Goal: Task Accomplishment & Management: Manage account settings

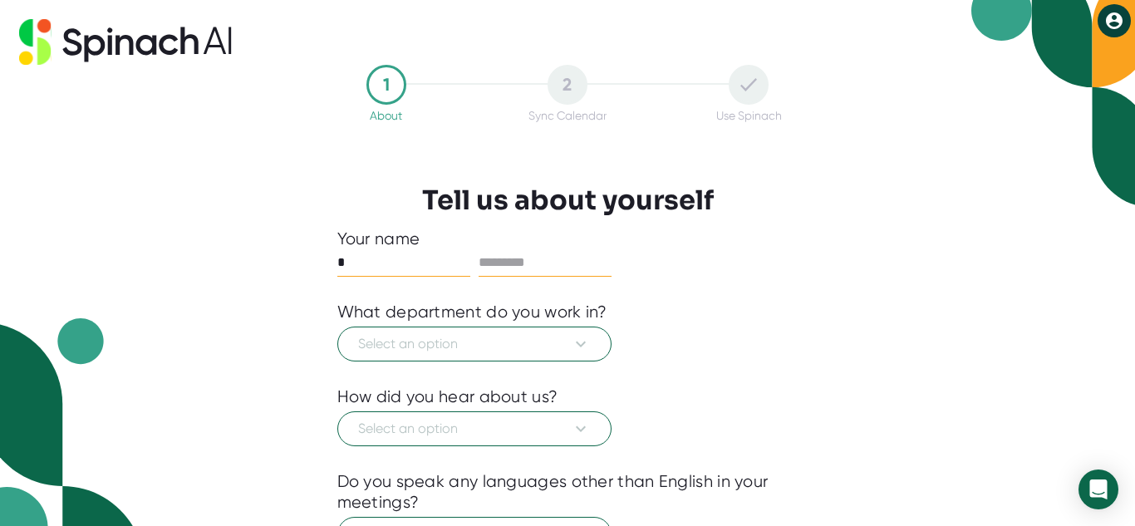
type input "*"
click at [523, 258] on input "text" at bounding box center [545, 262] width 133 height 27
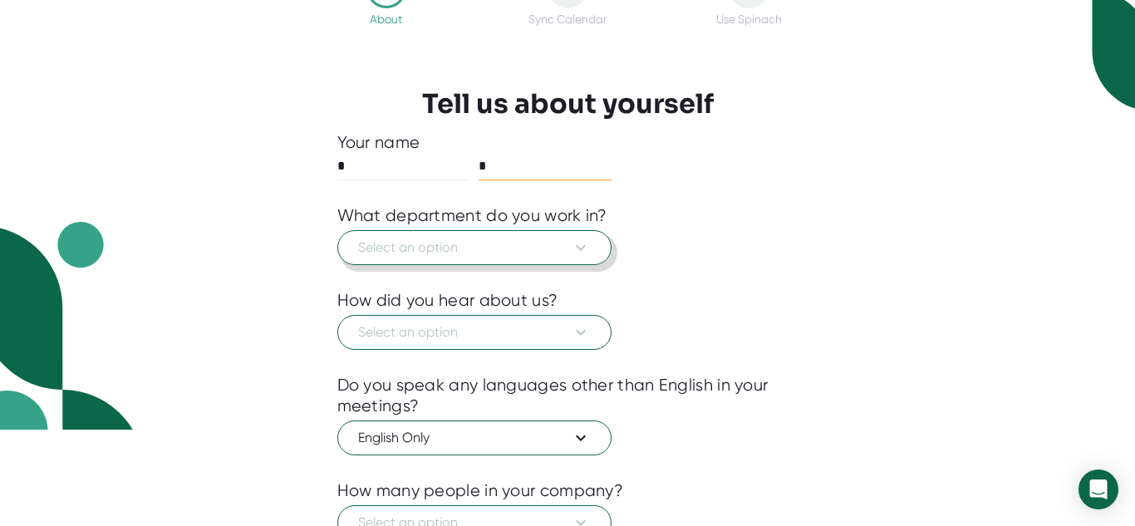
scroll to position [227, 0]
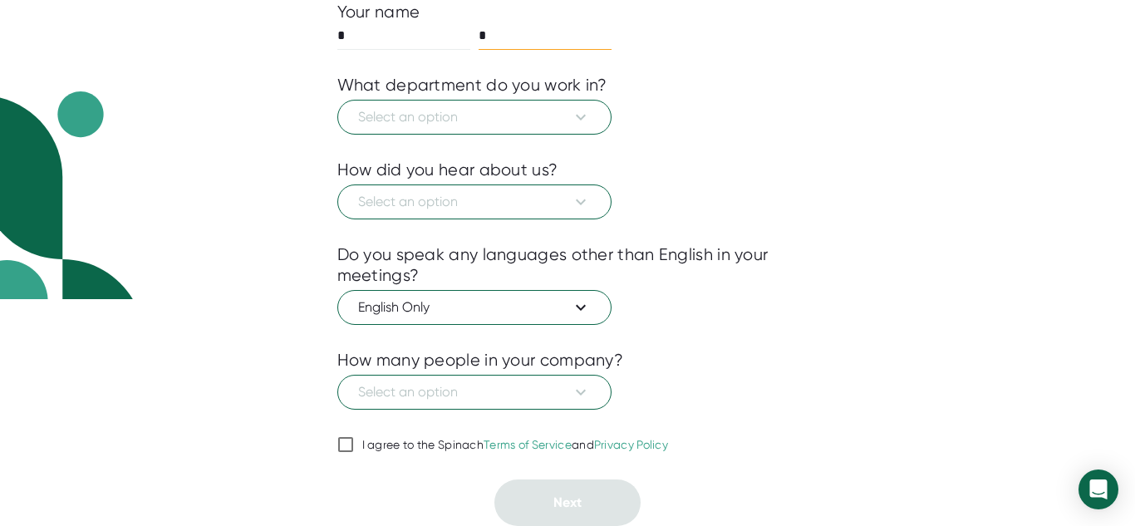
type input "*"
click at [411, 440] on div "I agree to the Spinach Terms of Service and Privacy Policy" at bounding box center [515, 445] width 307 height 15
click at [354, 440] on input "I agree to the Spinach Terms of Service and Privacy Policy" at bounding box center [345, 445] width 17 height 20
checkbox input "true"
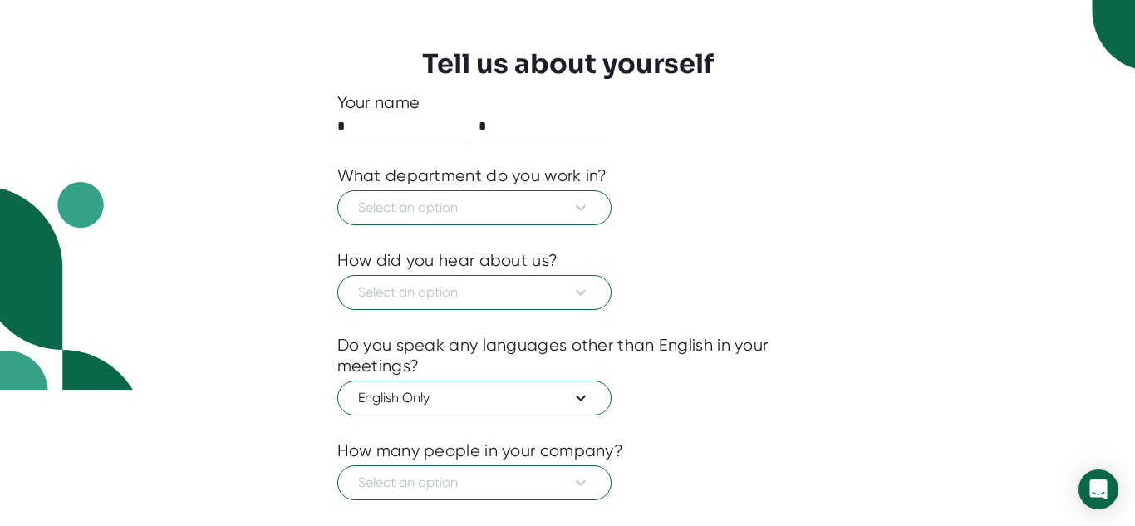
scroll to position [135, 0]
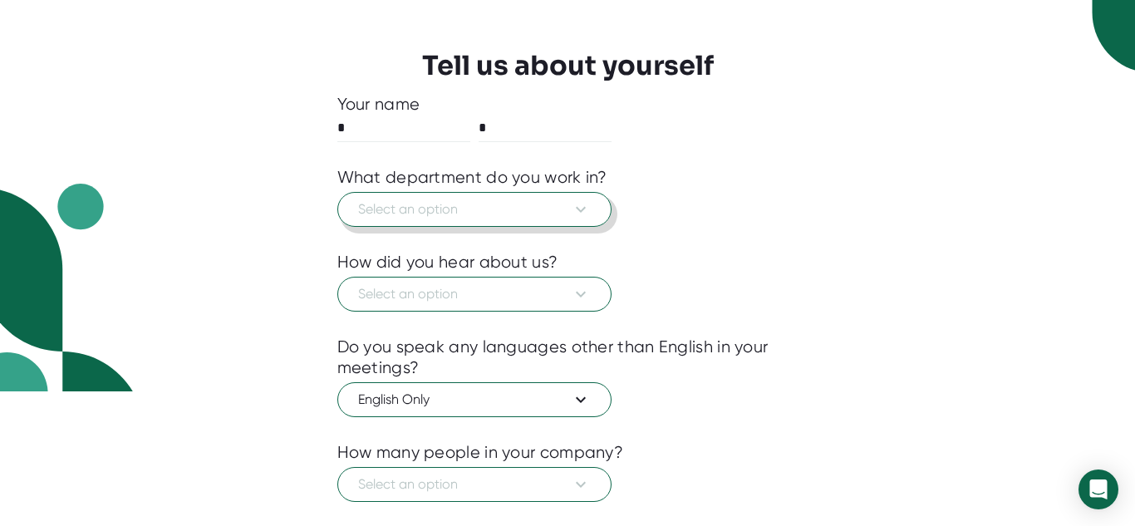
click at [478, 214] on span "Select an option" at bounding box center [474, 209] width 233 height 20
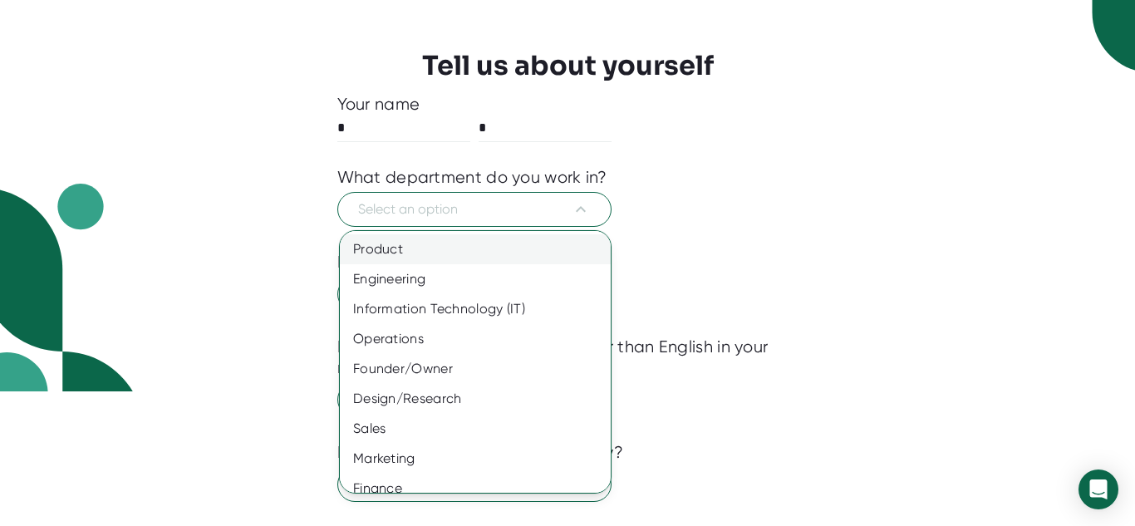
scroll to position [4, 0]
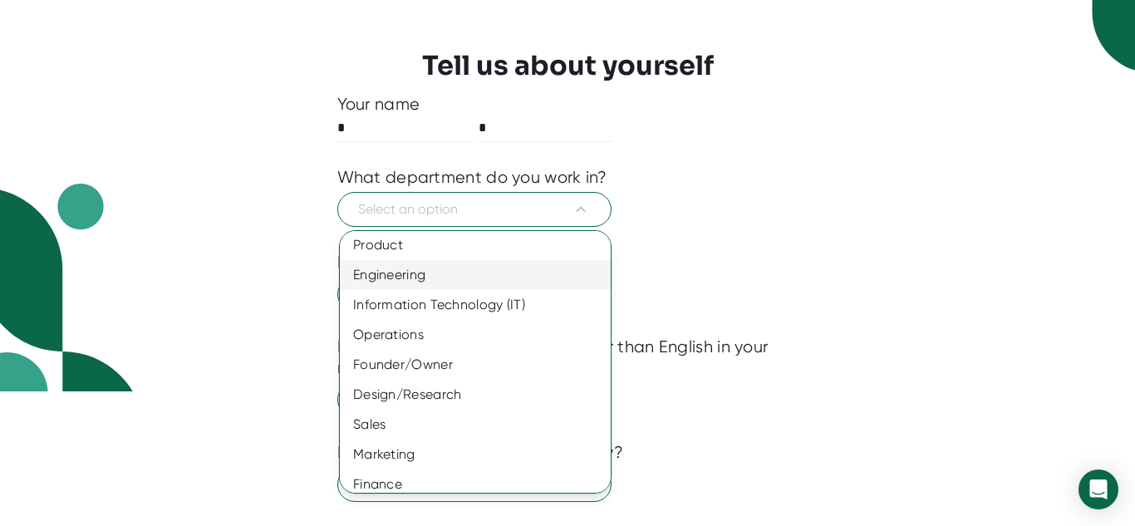
click at [463, 270] on div "Engineering" at bounding box center [475, 275] width 271 height 30
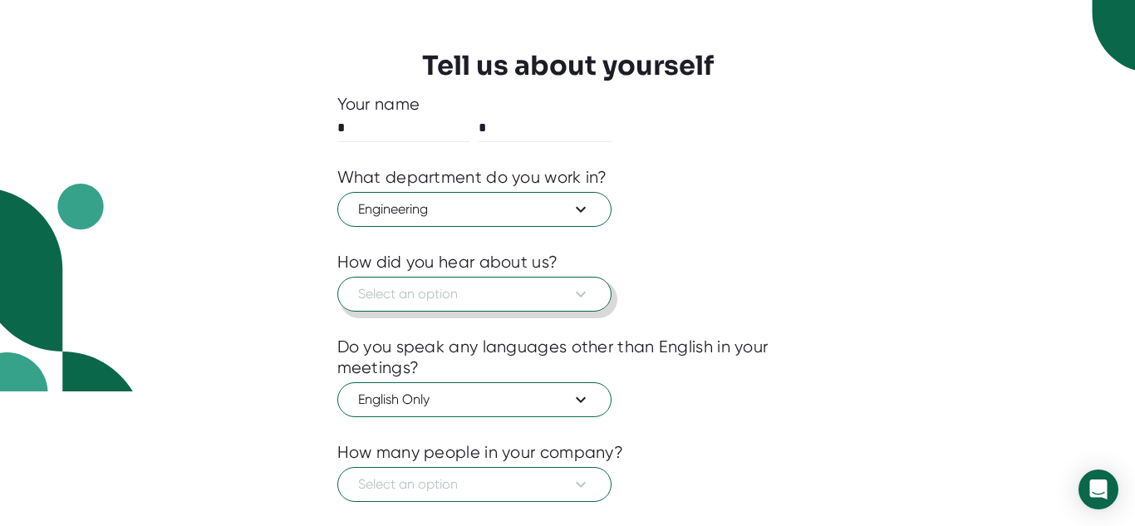
click at [464, 300] on span "Select an option" at bounding box center [474, 294] width 233 height 20
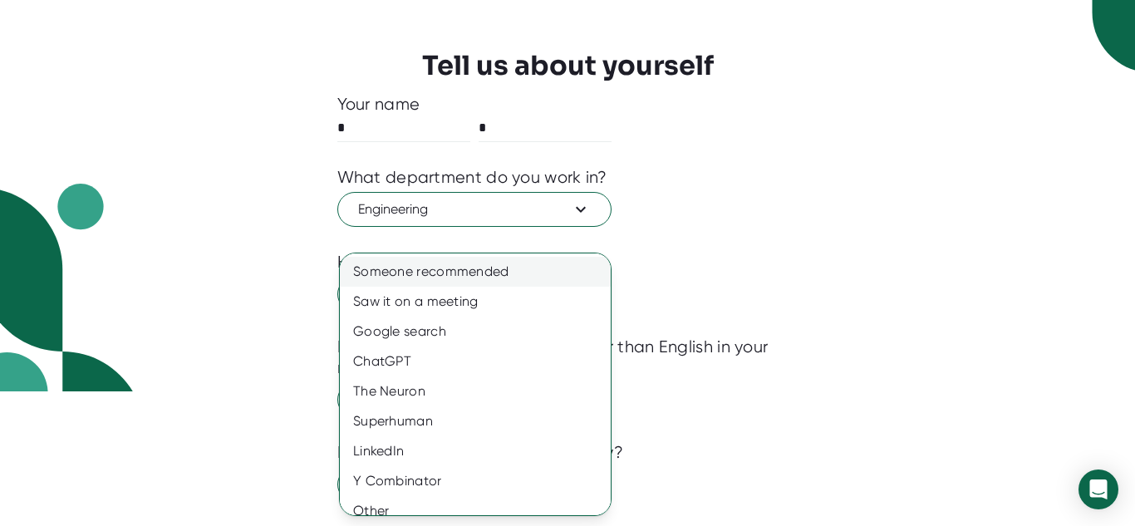
click at [440, 273] on div "Someone recommended" at bounding box center [475, 272] width 271 height 30
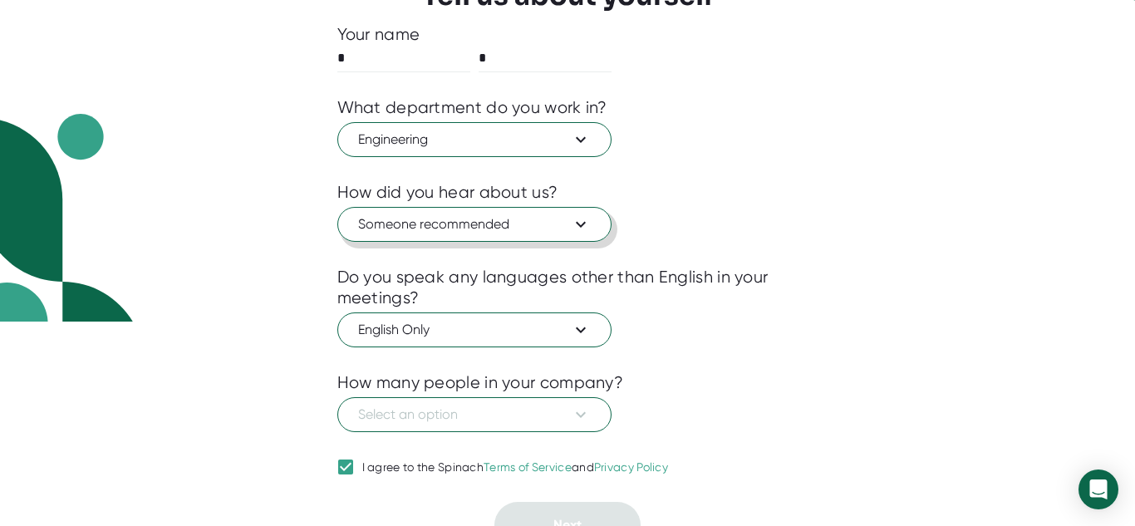
scroll to position [227, 0]
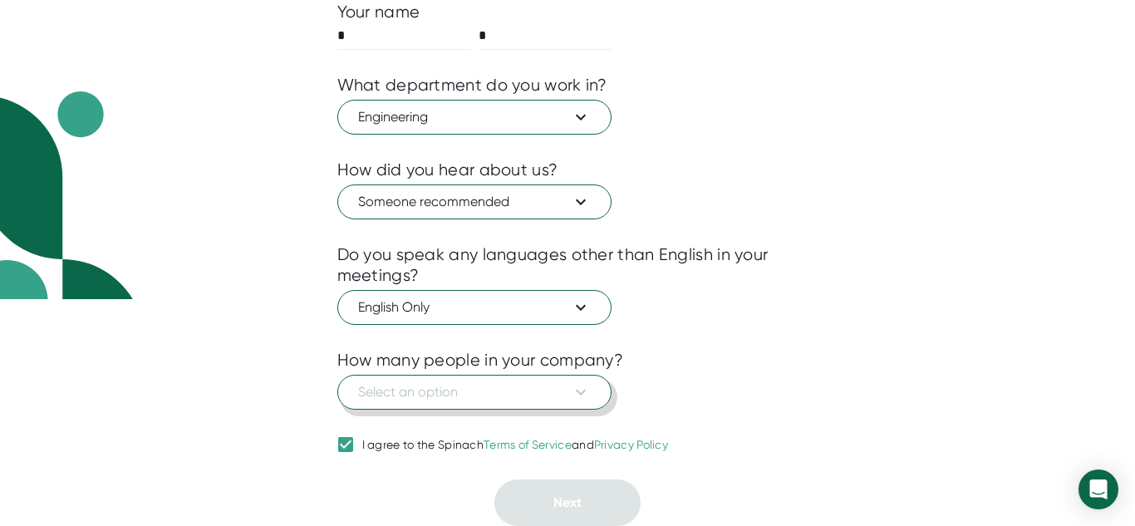
click at [459, 385] on span "Select an option" at bounding box center [474, 392] width 233 height 20
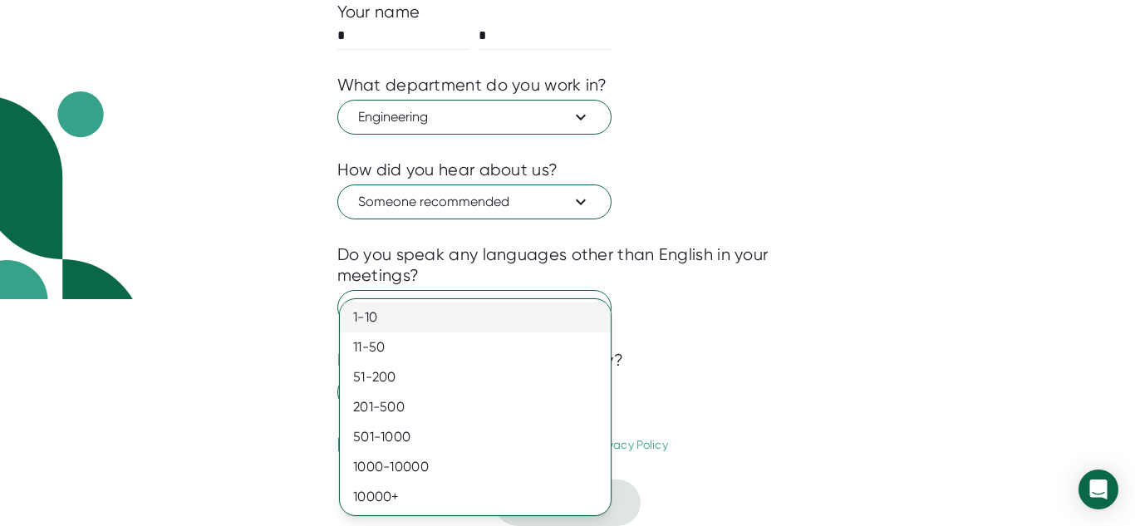
click at [434, 321] on div "1-10" at bounding box center [475, 317] width 271 height 30
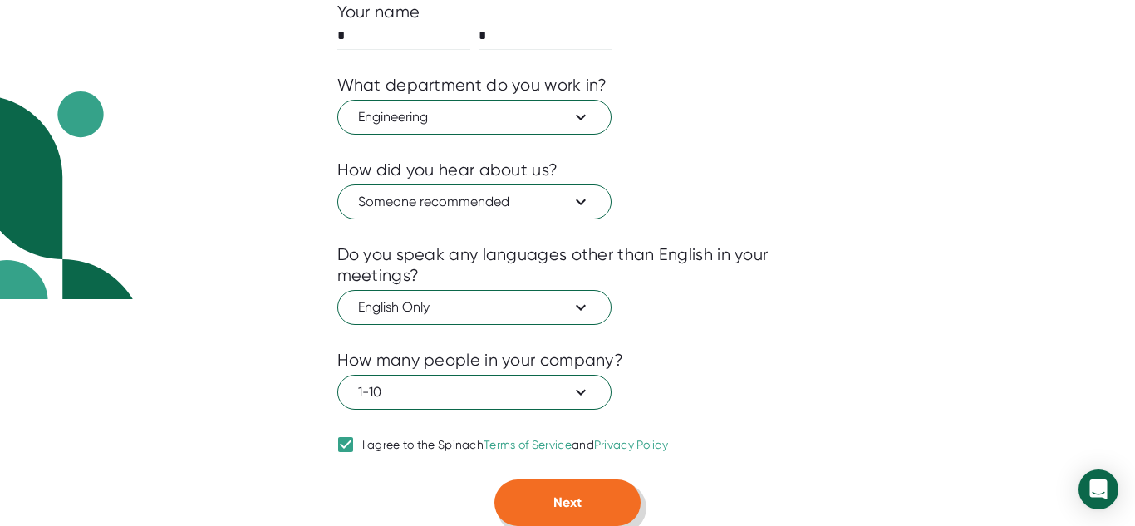
click at [545, 494] on button "Next" at bounding box center [567, 502] width 146 height 47
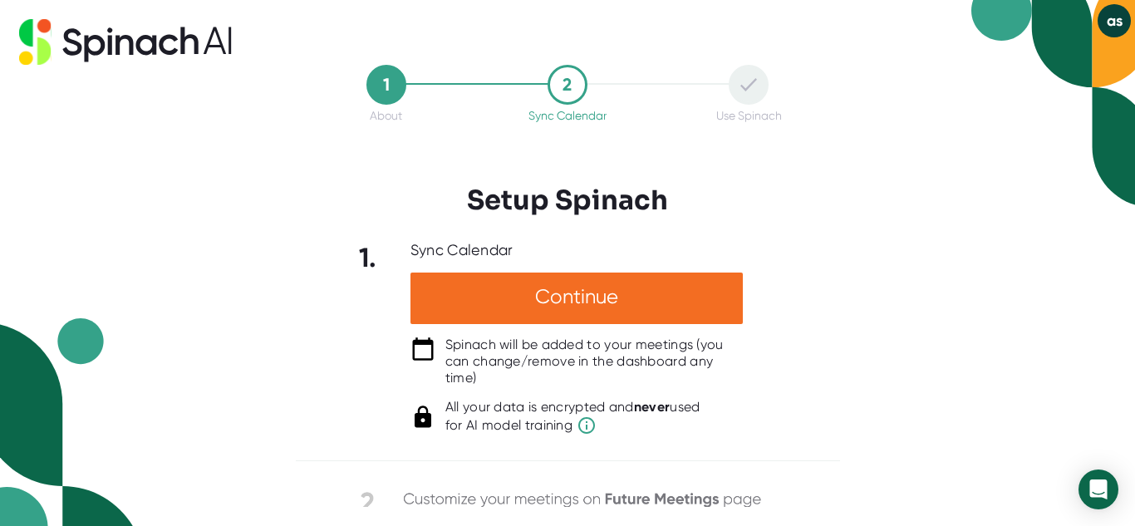
scroll to position [0, 0]
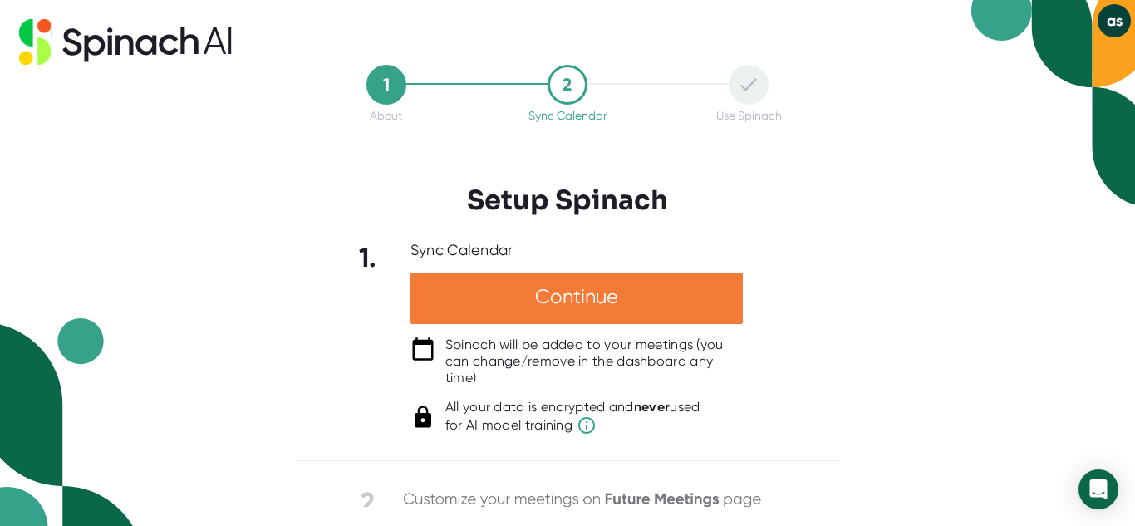
click at [614, 296] on div "Continue" at bounding box center [576, 299] width 332 height 52
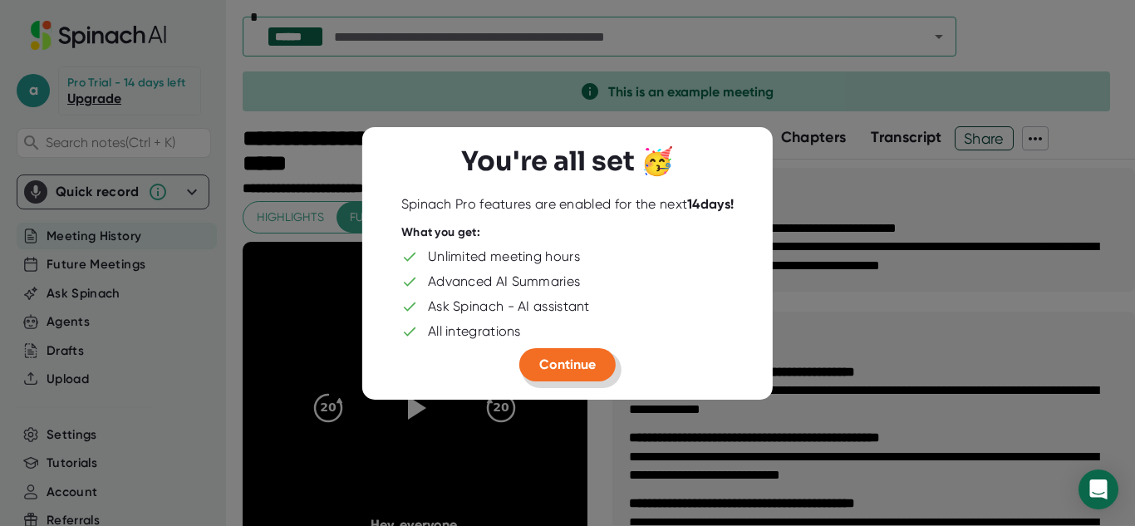
click at [584, 354] on button "Continue" at bounding box center [567, 363] width 96 height 33
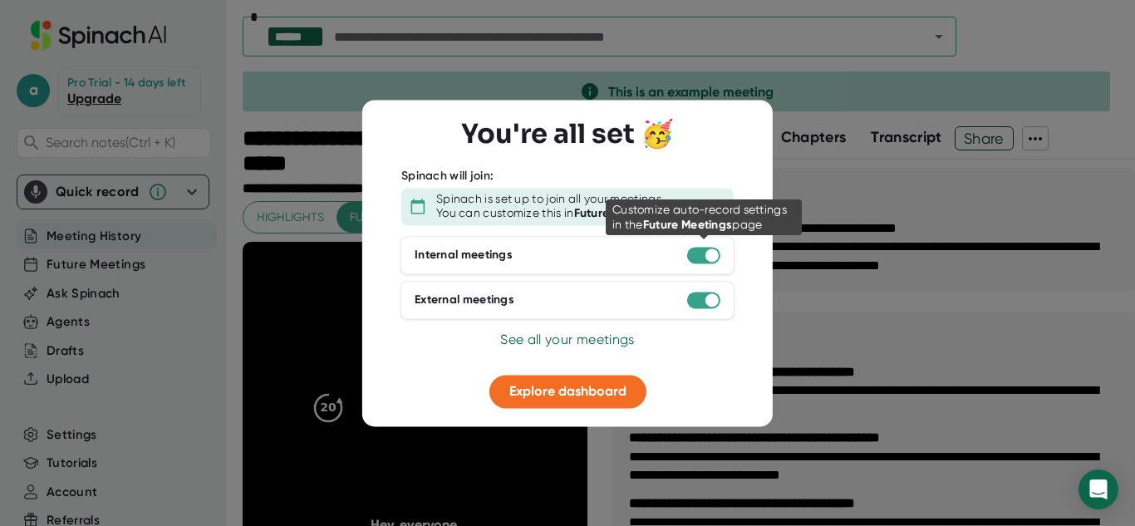
click at [700, 259] on div at bounding box center [703, 255] width 33 height 17
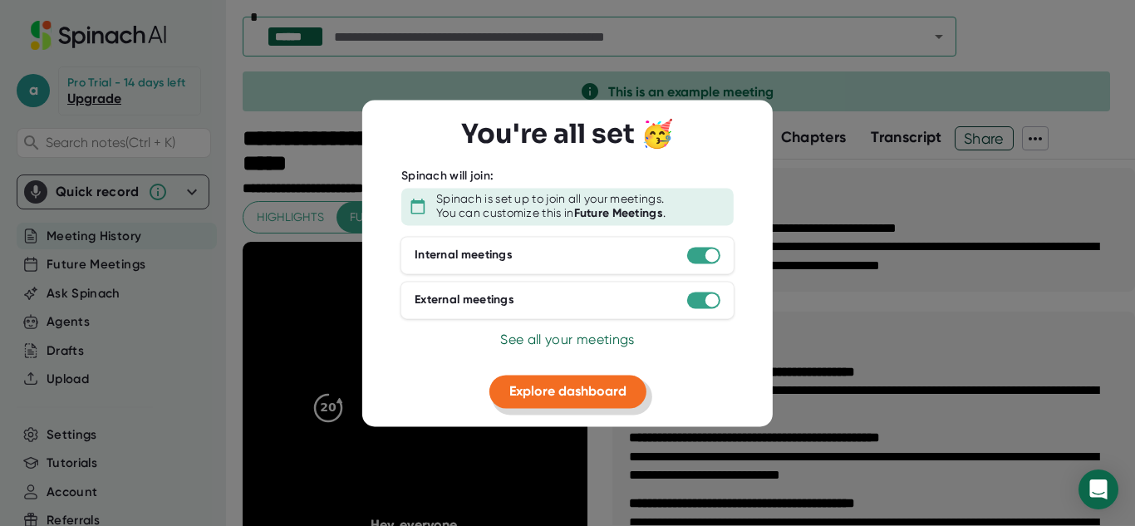
click at [572, 400] on button "Explore dashboard" at bounding box center [567, 391] width 157 height 33
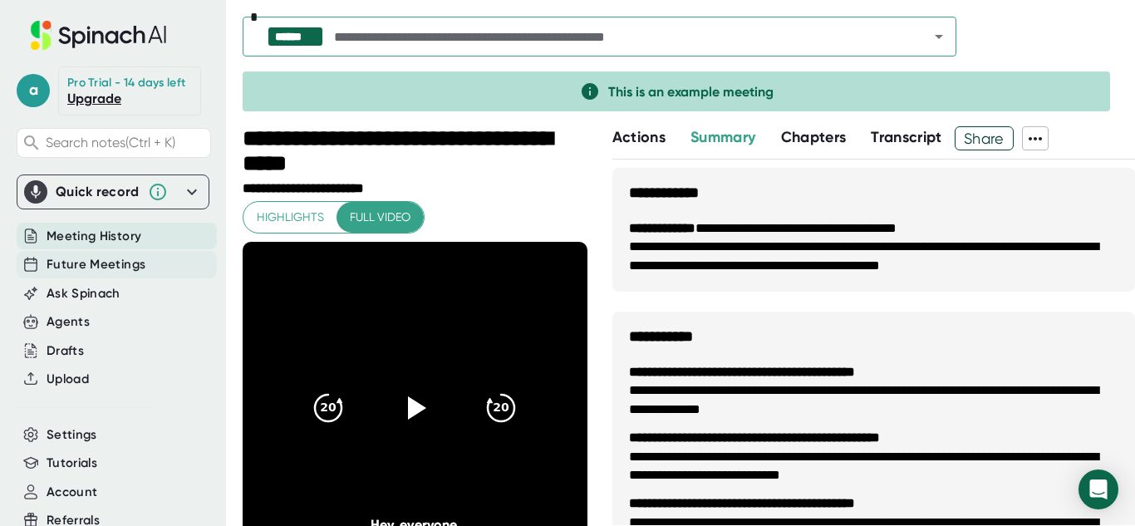
click at [120, 266] on span "Future Meetings" at bounding box center [96, 264] width 99 height 19
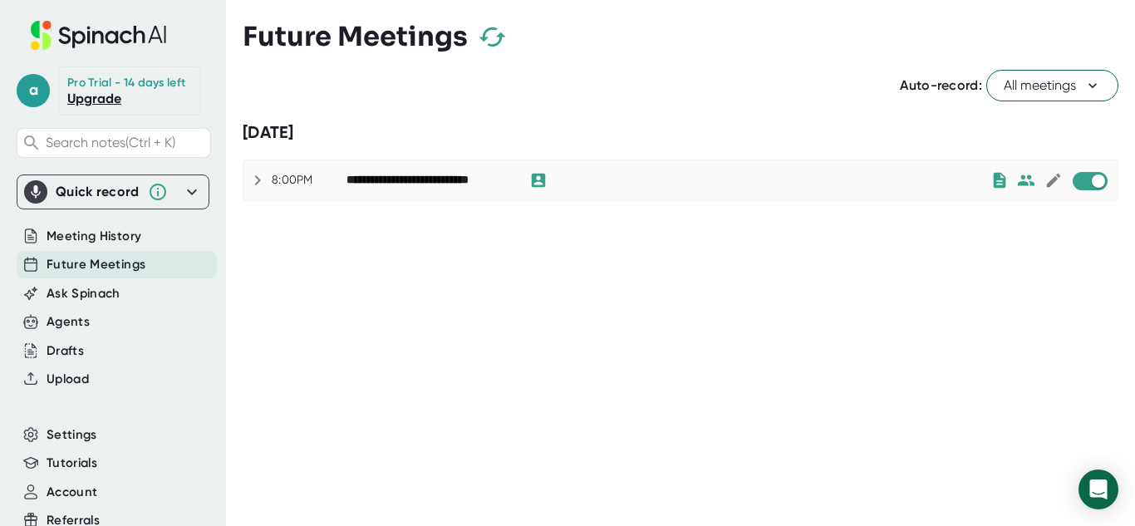
click at [1080, 72] on button "All meetings" at bounding box center [1052, 86] width 132 height 32
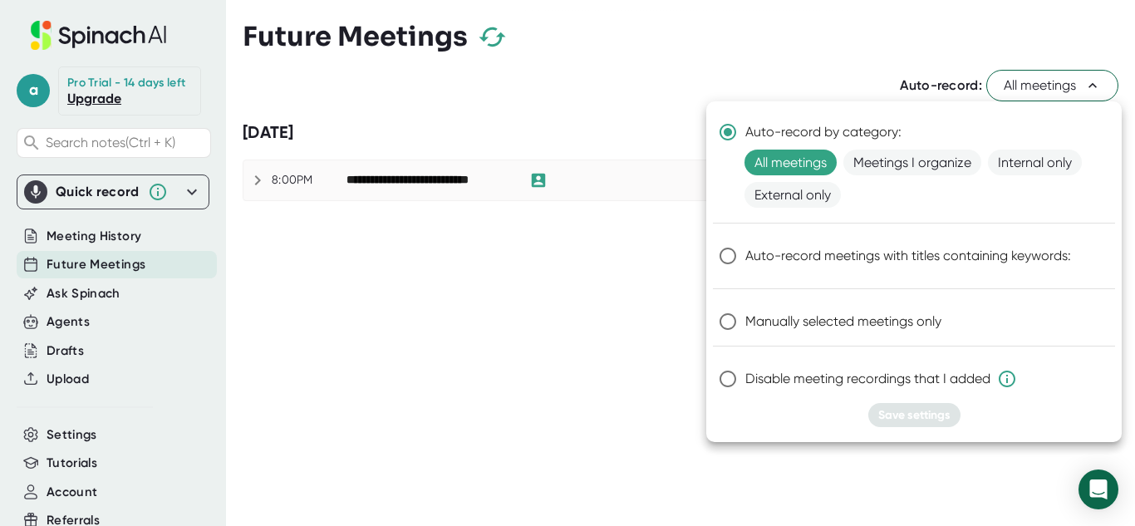
click at [1080, 72] on div at bounding box center [567, 263] width 1135 height 526
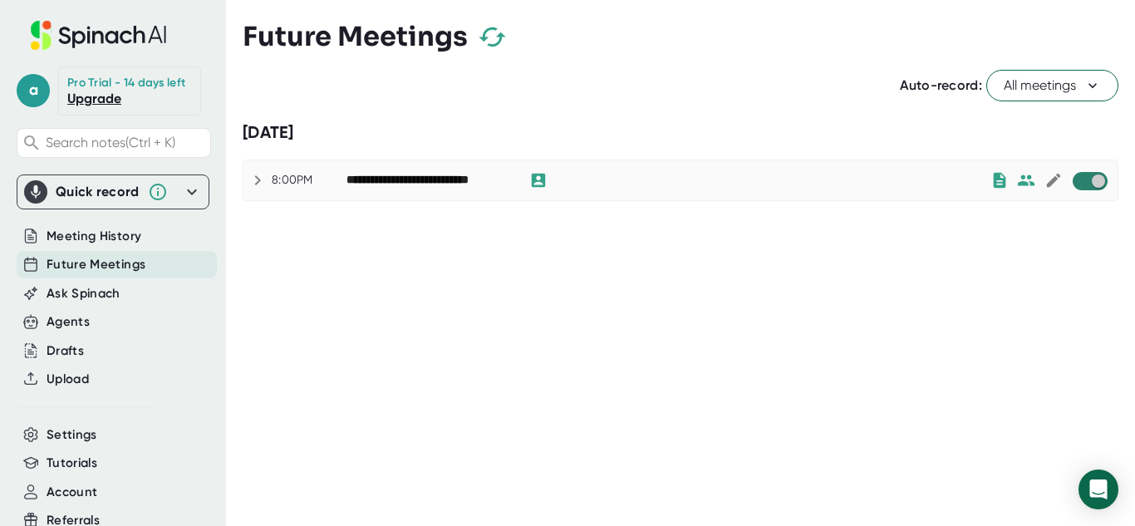
click at [1098, 182] on input "checkbox" at bounding box center [1097, 181] width 47 height 15
checkbox input "true"
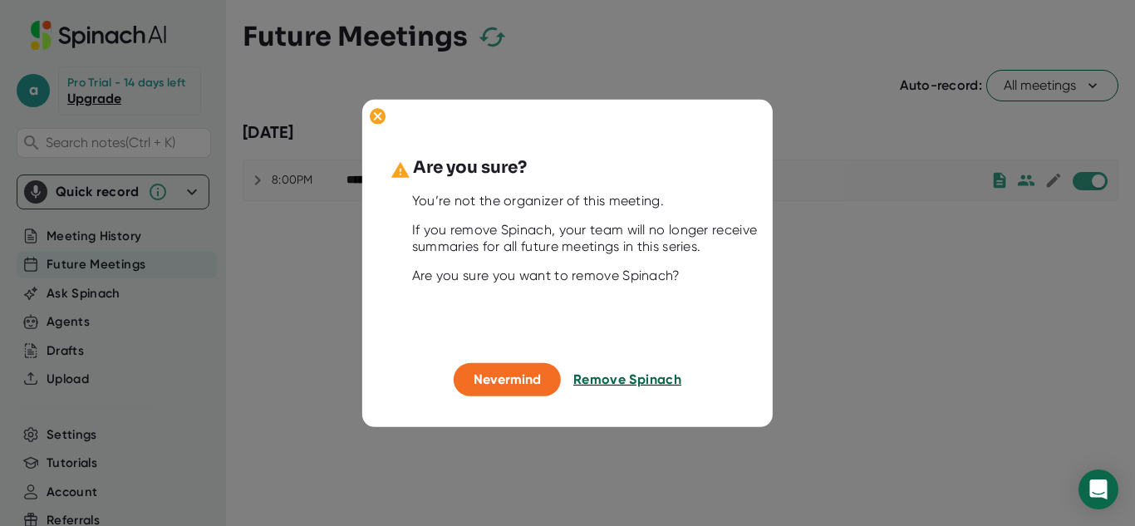
click at [618, 381] on span "Remove Spinach" at bounding box center [627, 379] width 108 height 16
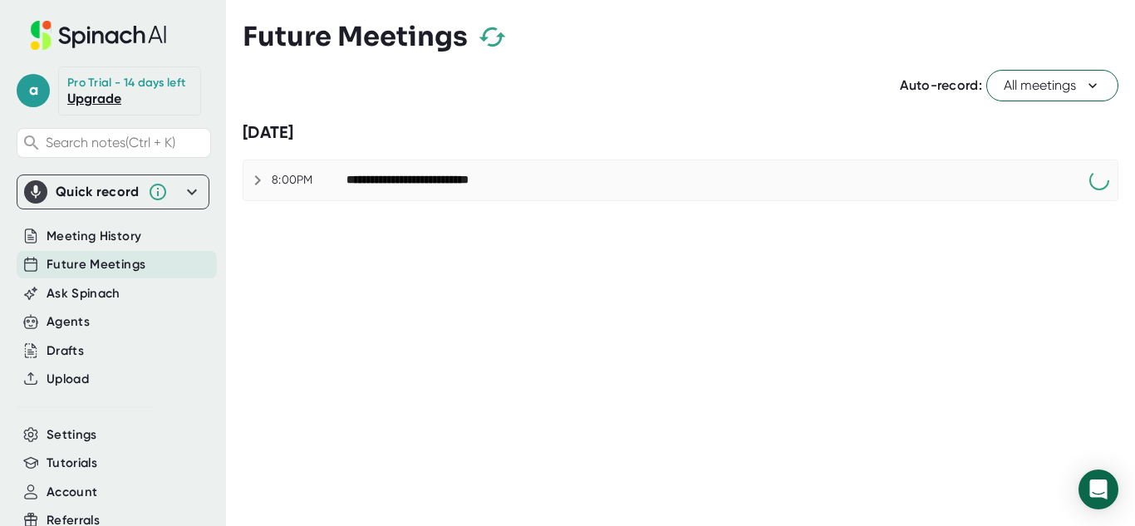
click at [1008, 93] on span "All meetings" at bounding box center [1052, 86] width 97 height 20
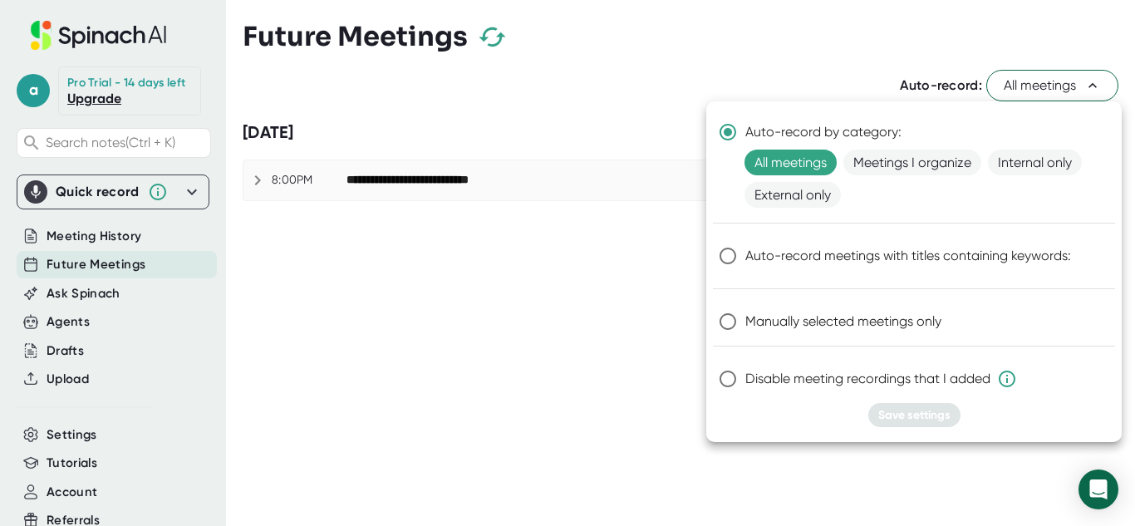
click at [911, 317] on span "Manually selected meetings only" at bounding box center [843, 322] width 196 height 20
click at [745, 317] on input "Manually selected meetings only" at bounding box center [727, 321] width 35 height 35
radio input "true"
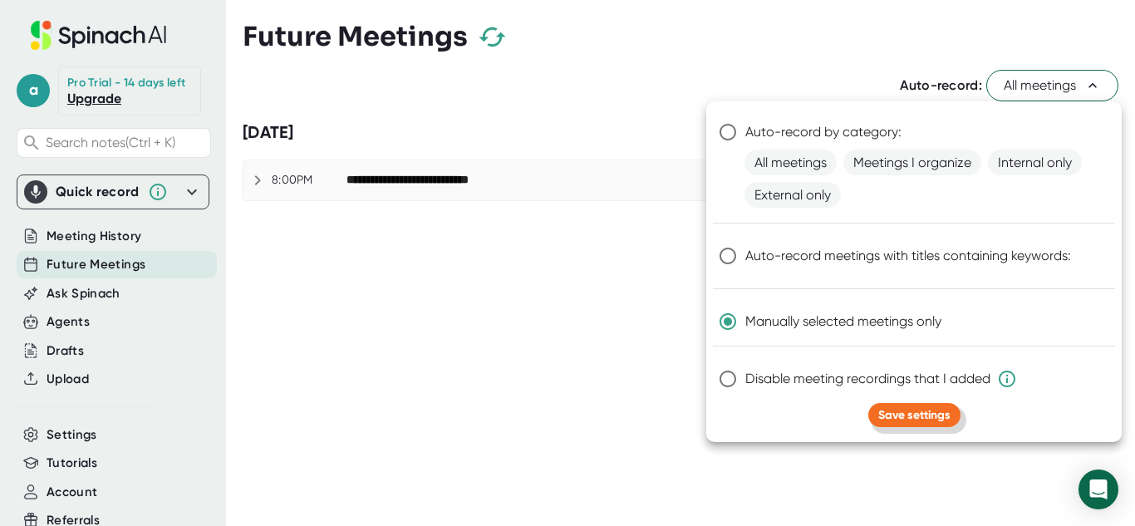
click at [921, 418] on span "Save settings" at bounding box center [914, 415] width 72 height 14
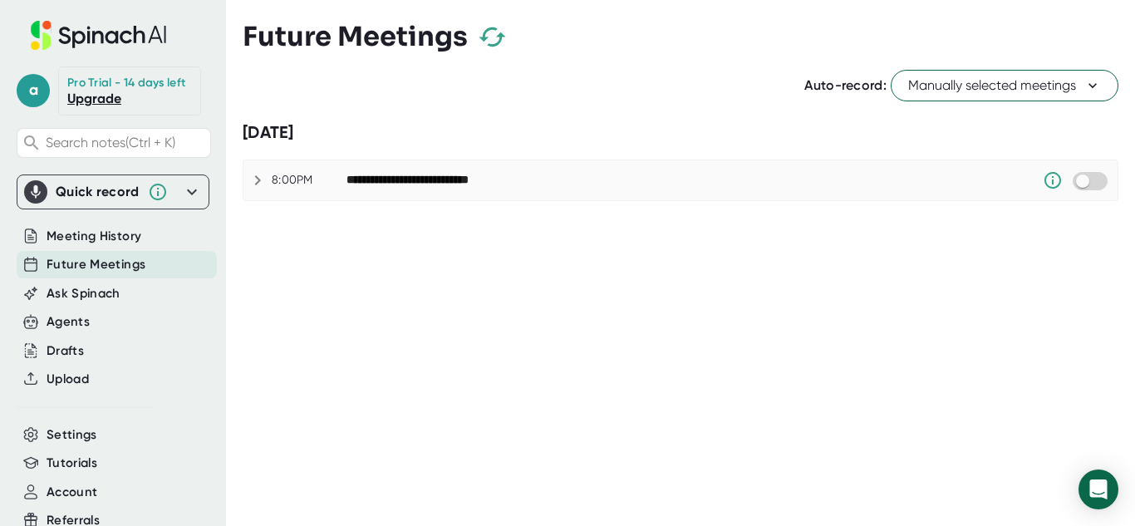
click at [108, 194] on div "Quick record" at bounding box center [98, 192] width 84 height 17
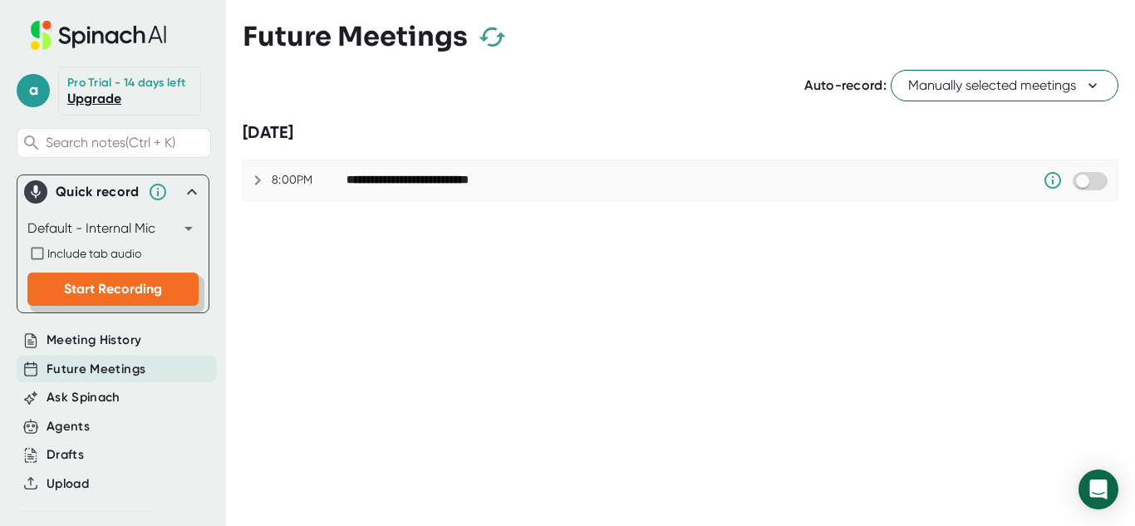
click at [116, 281] on span "Start Recording" at bounding box center [113, 289] width 98 height 16
